Goal: Navigation & Orientation: Find specific page/section

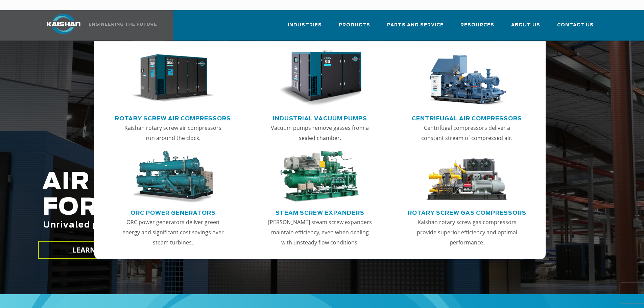
click at [184, 207] on link "ORC Power Generators" at bounding box center [172, 212] width 85 height 10
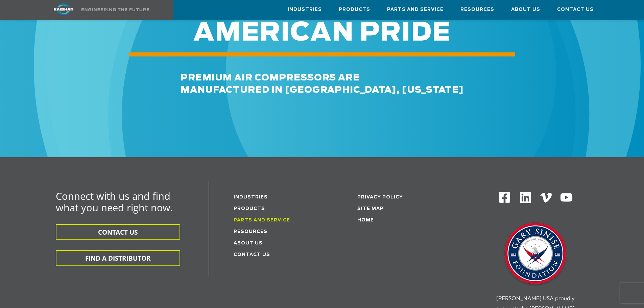
scroll to position [912, 0]
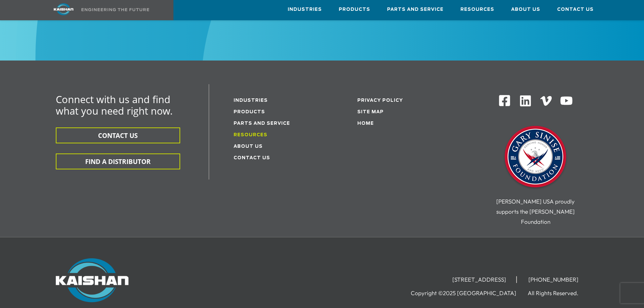
click at [254, 133] on link "Resources" at bounding box center [251, 135] width 34 height 4
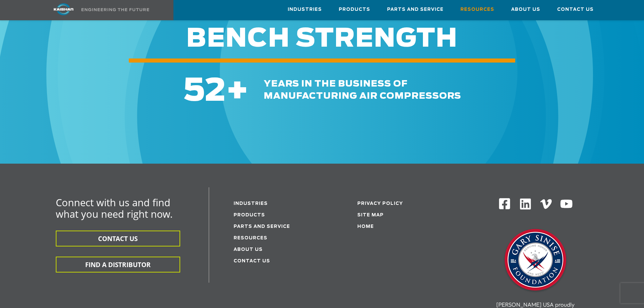
scroll to position [743, 0]
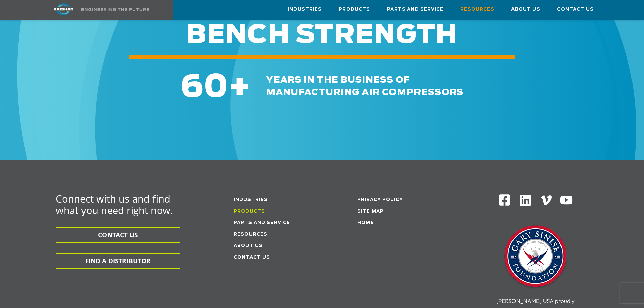
click at [247, 209] on link "Products" at bounding box center [249, 211] width 31 height 4
